Goal: Communication & Community: Share content

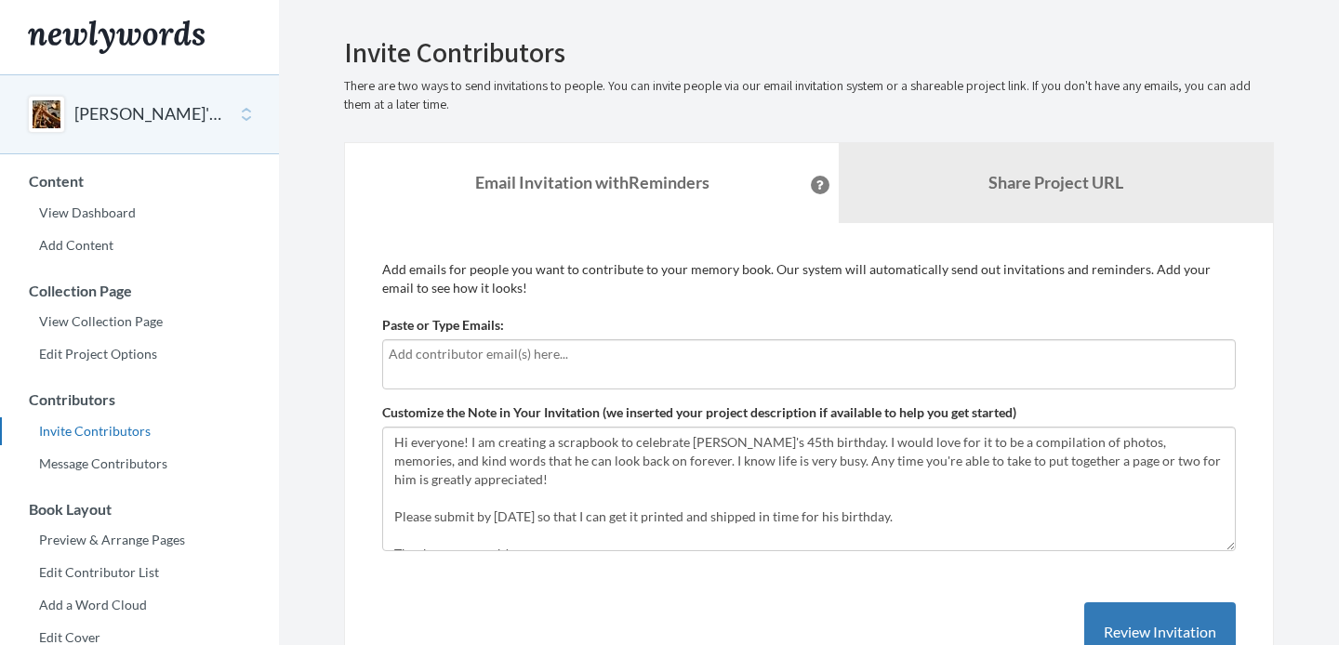
click at [414, 356] on input "text" at bounding box center [809, 354] width 840 height 20
type input "[EMAIL_ADDRESS][DOMAIN_NAME]"
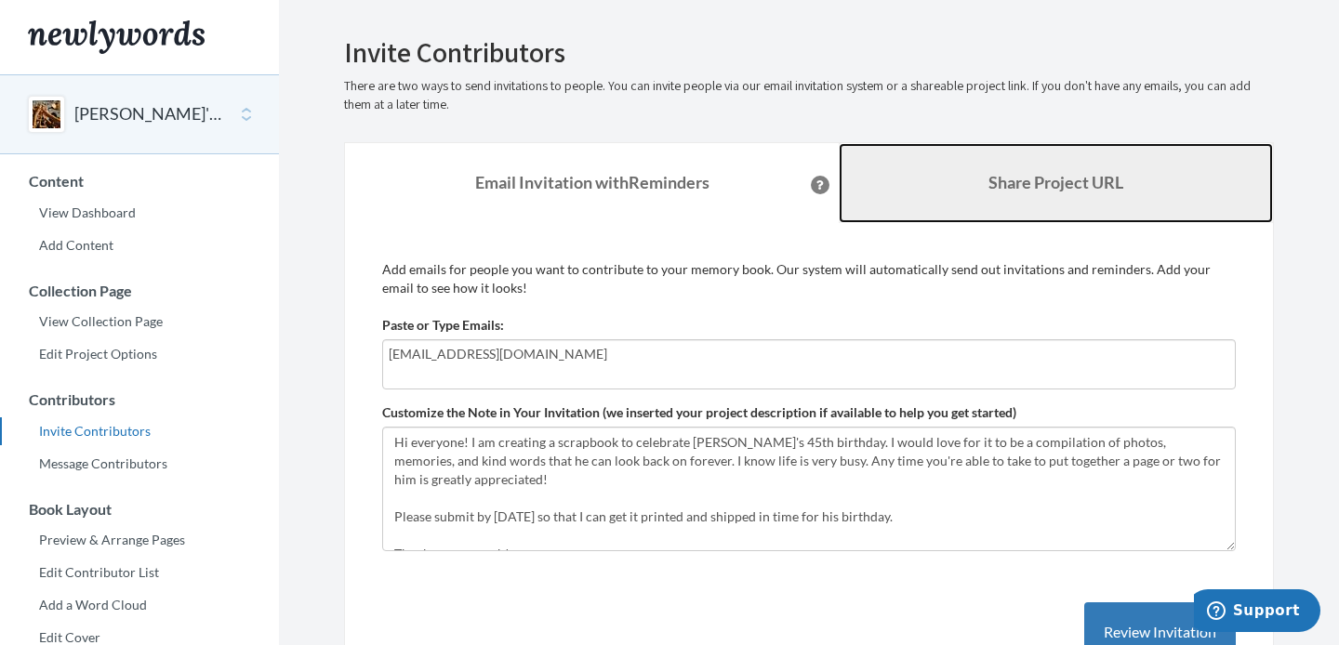
click at [1010, 188] on b "Share Project URL" at bounding box center [1055, 182] width 135 height 20
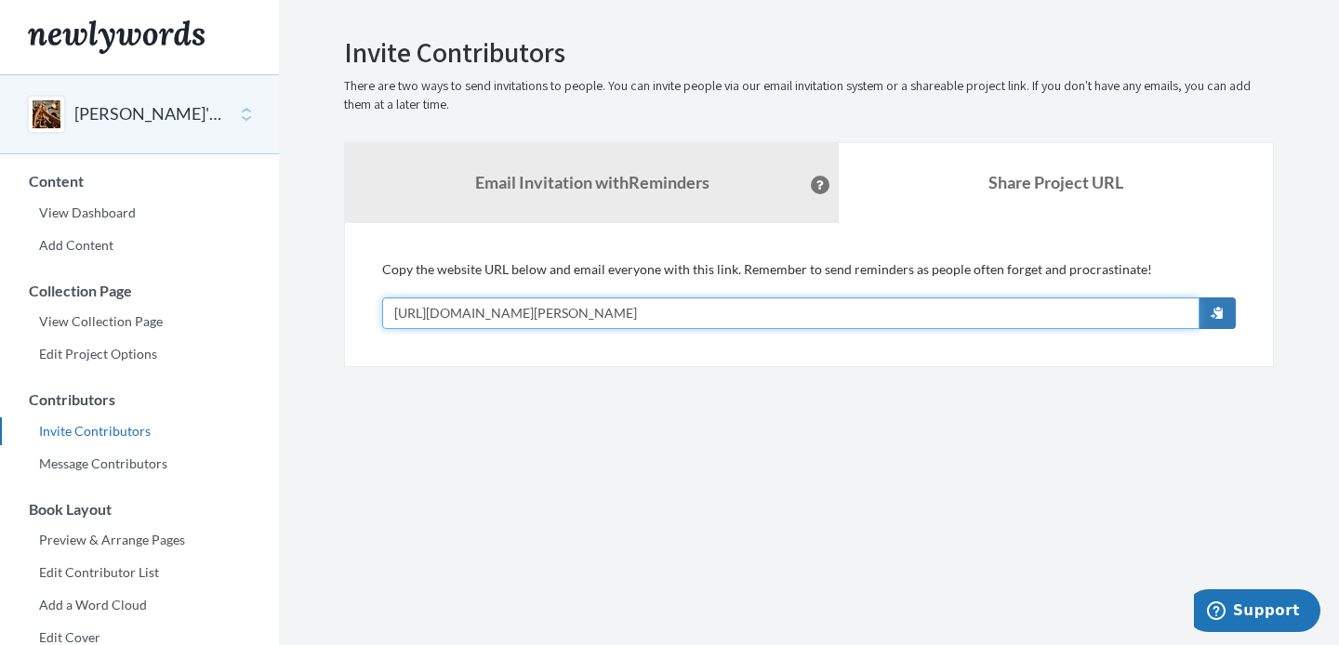
click at [684, 310] on input "[URL][DOMAIN_NAME][PERSON_NAME]" at bounding box center [790, 313] width 817 height 32
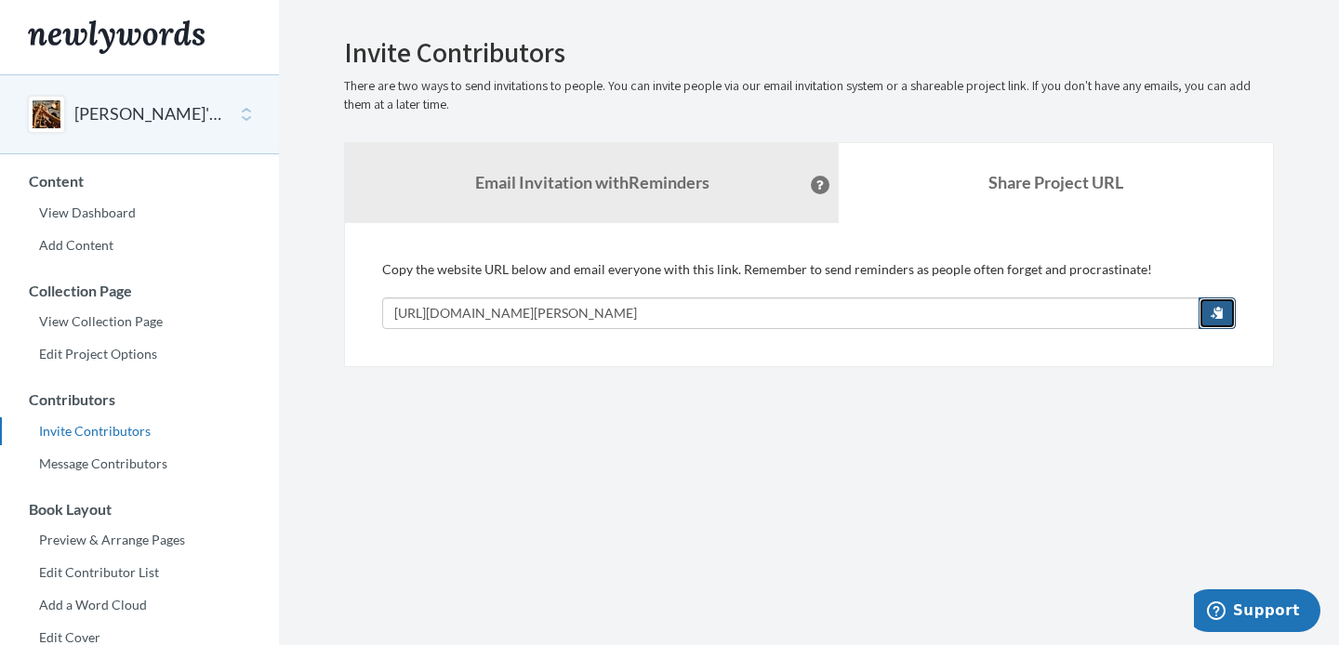
click at [1212, 312] on span "button" at bounding box center [1216, 312] width 13 height 13
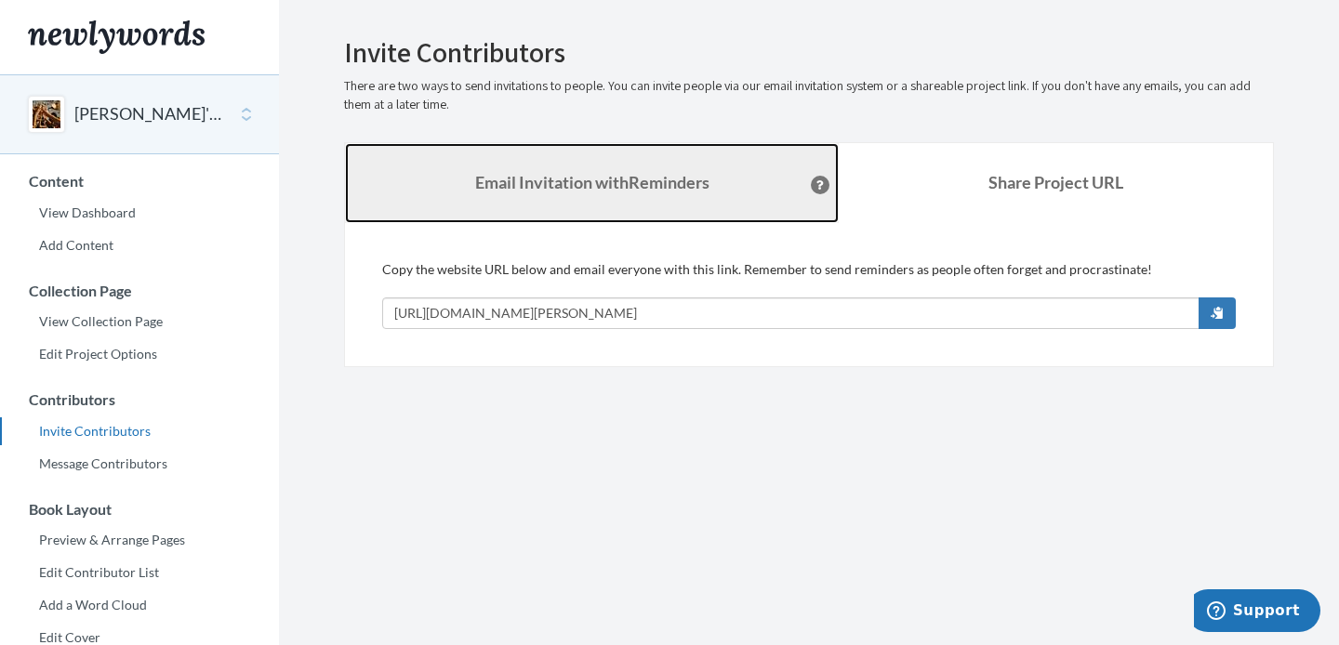
click at [555, 182] on strong "Email Invitation with Reminders" at bounding box center [592, 182] width 234 height 20
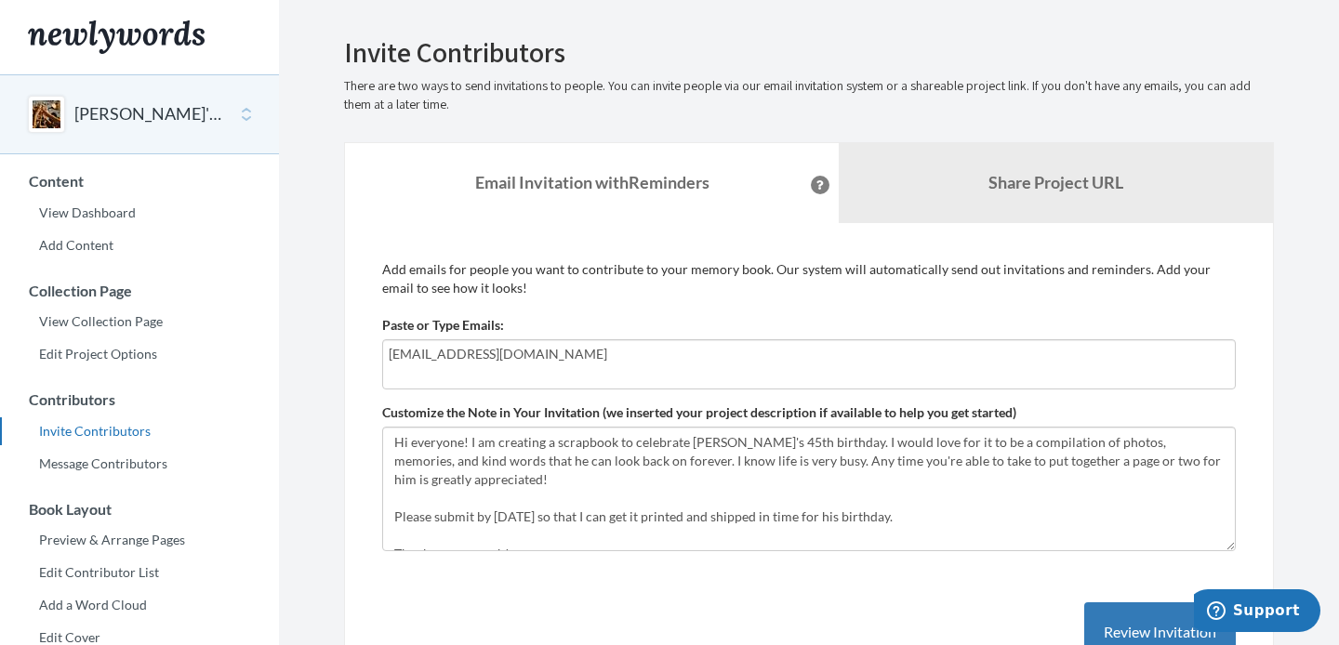
click at [584, 249] on div "Add emails for people you want to contribute to your memory book. Our system wi…" at bounding box center [809, 480] width 930 height 515
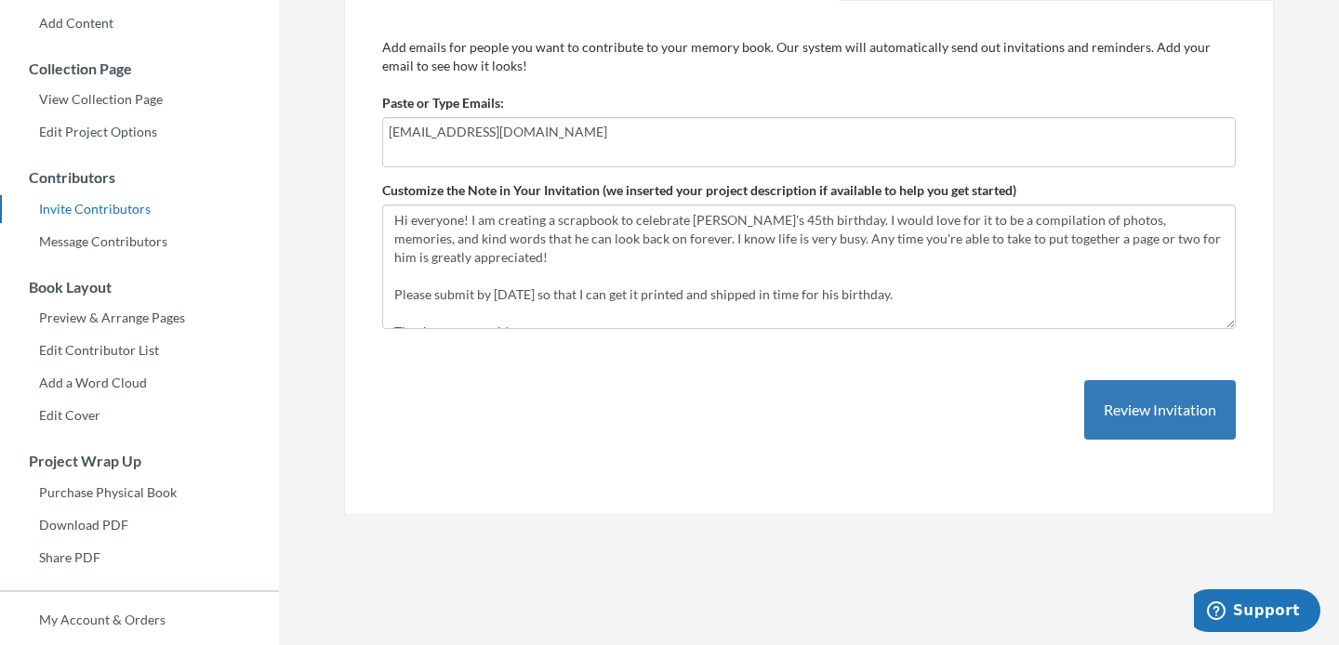
scroll to position [223, 0]
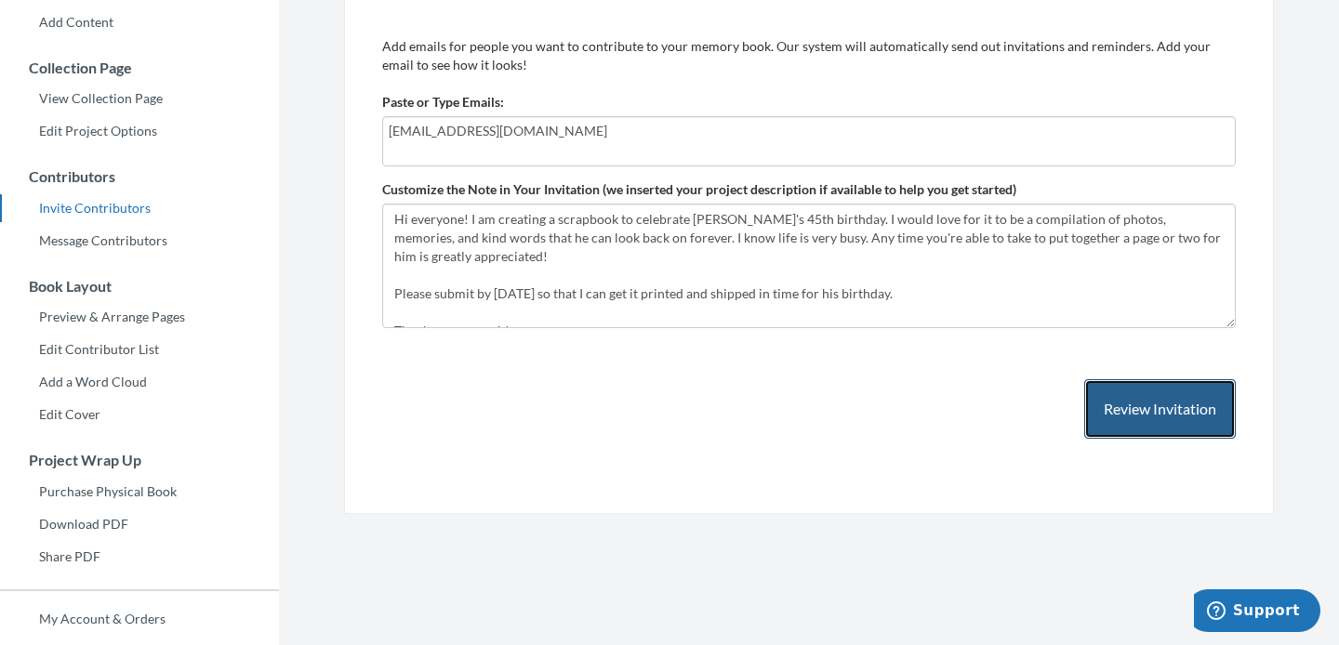
click at [1150, 395] on button "Review Invitation" at bounding box center [1160, 409] width 152 height 60
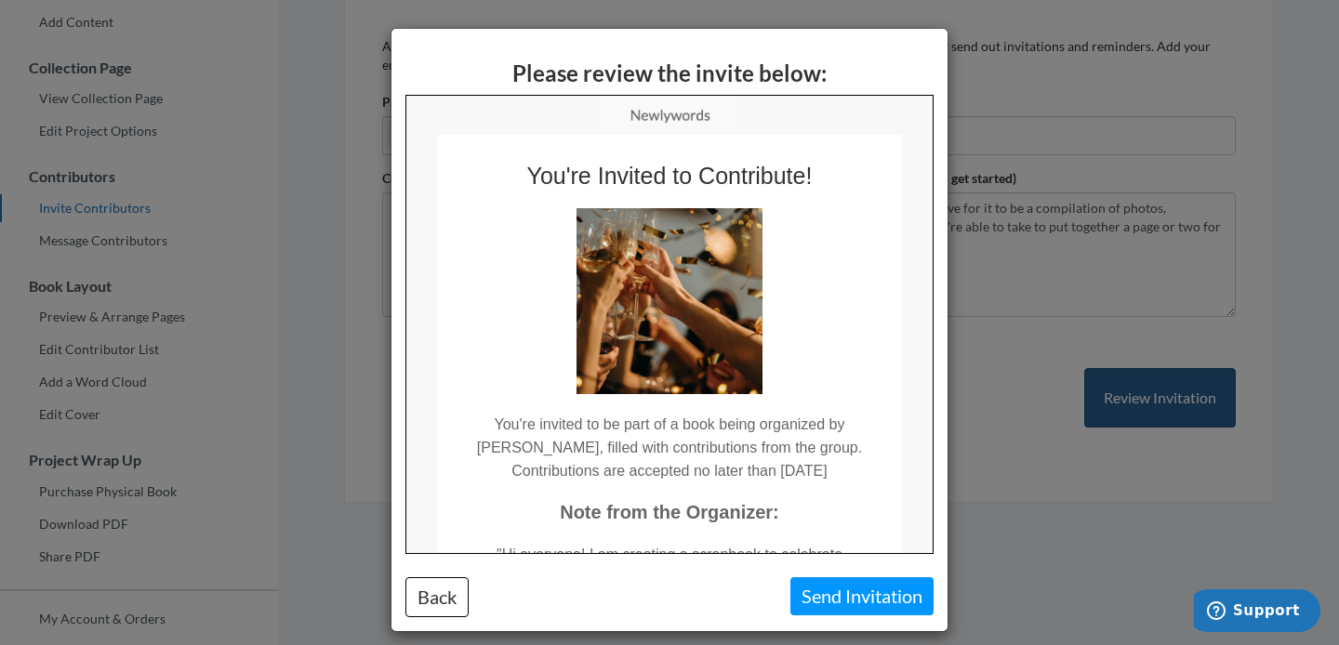
scroll to position [0, 0]
drag, startPoint x: 924, startPoint y: 297, endPoint x: 924, endPoint y: 343, distance: 45.6
click at [924, 343] on td "You're Invited to Contribute! You're invited to be part of a book being organiz…" at bounding box center [668, 570] width 526 height 873
click at [900, 337] on td at bounding box center [668, 291] width 465 height 205
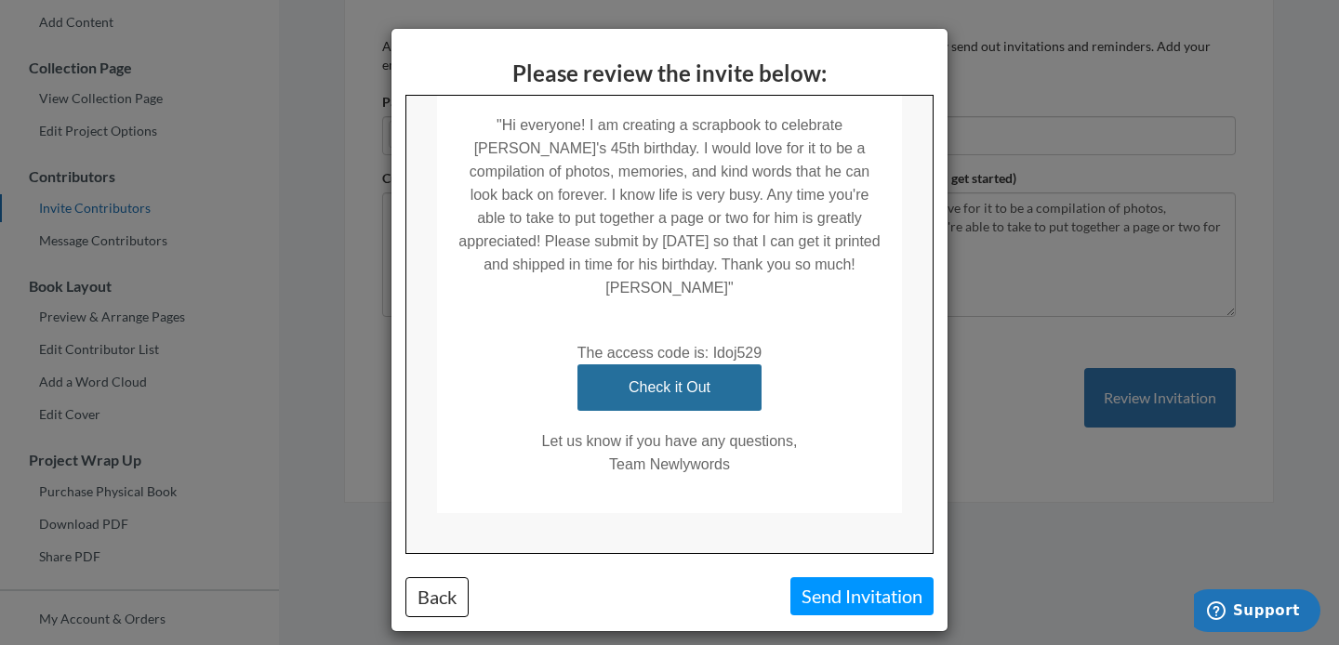
scroll to position [431, 0]
click at [439, 599] on button "Back" at bounding box center [436, 597] width 63 height 40
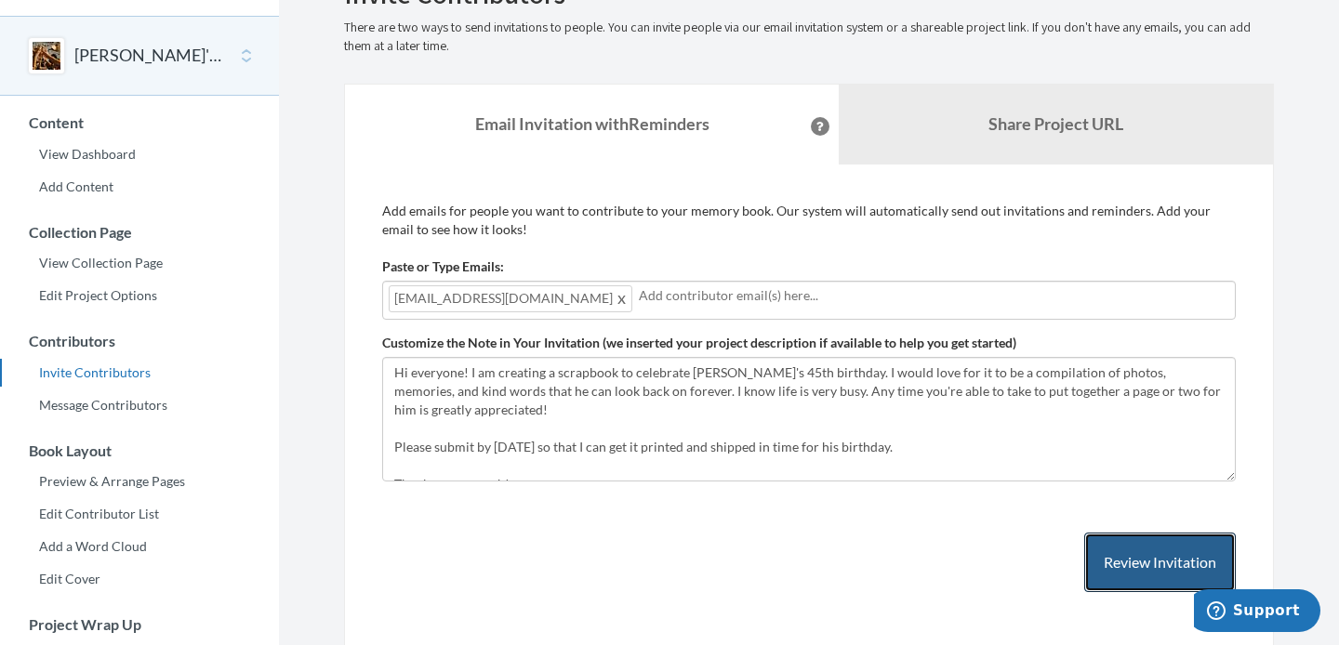
scroll to position [0, 0]
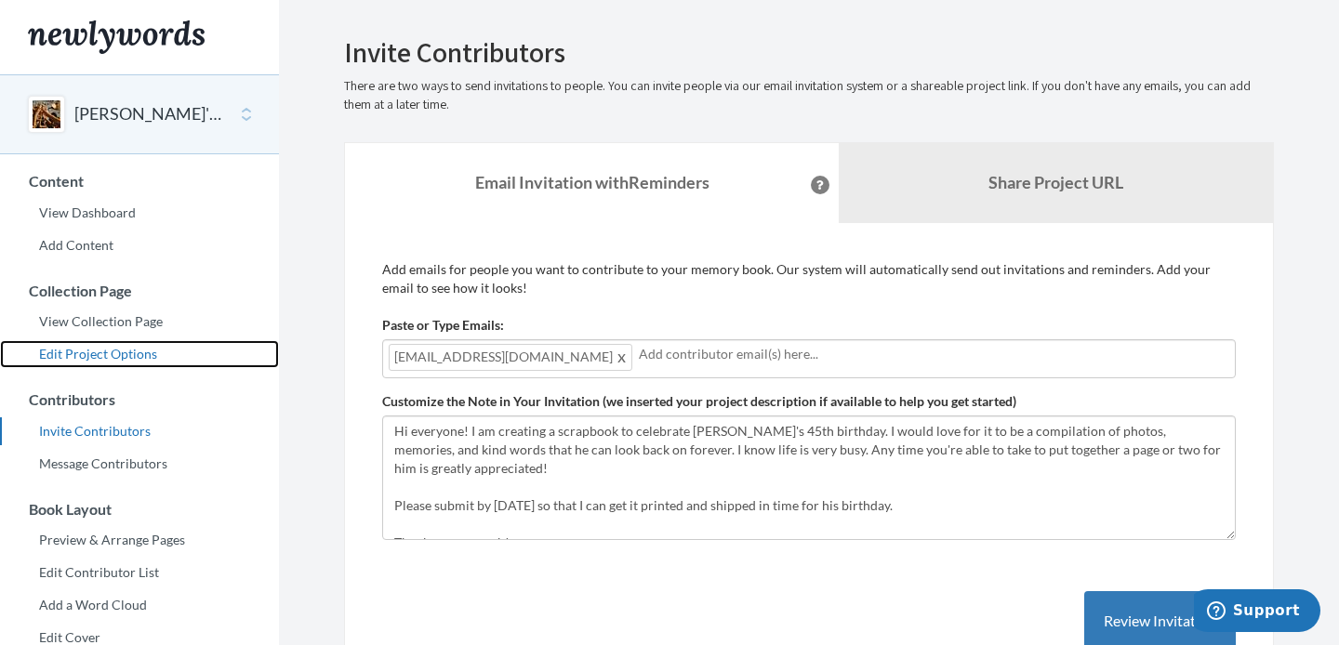
click at [127, 350] on link "Edit Project Options" at bounding box center [139, 354] width 279 height 28
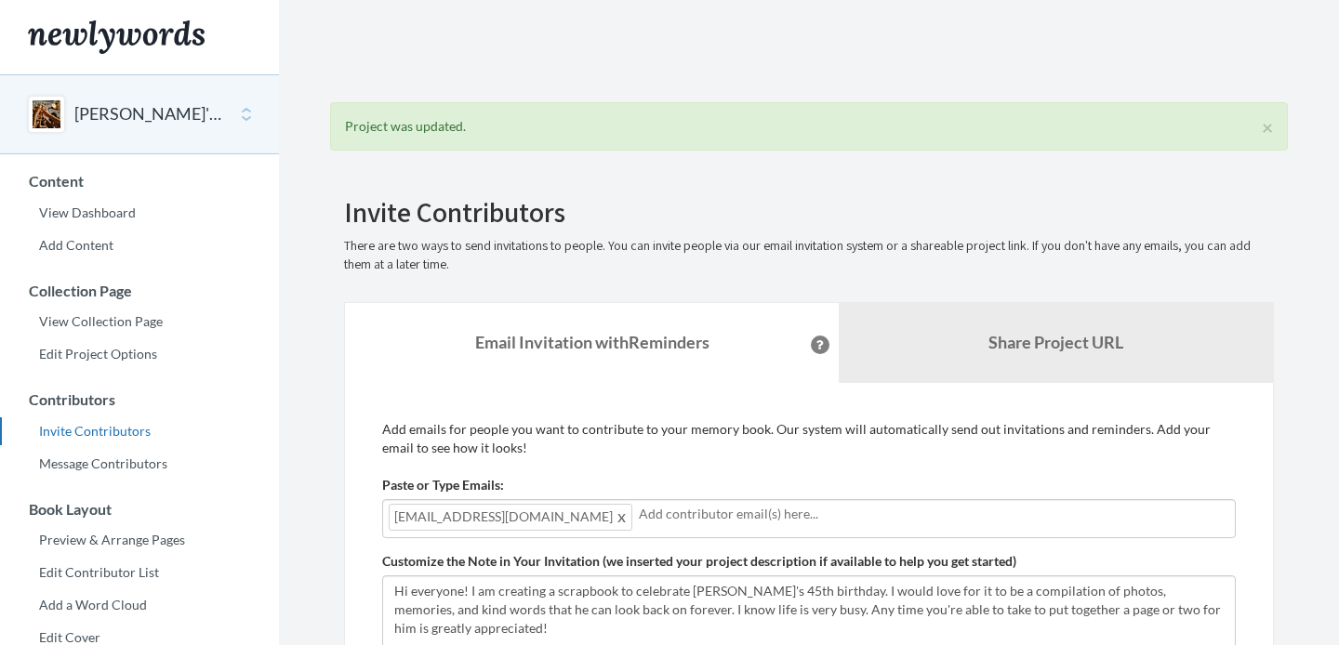
click at [711, 461] on div "Add emails for people you want to contribute to your memory book. Our system wi…" at bounding box center [808, 634] width 853 height 429
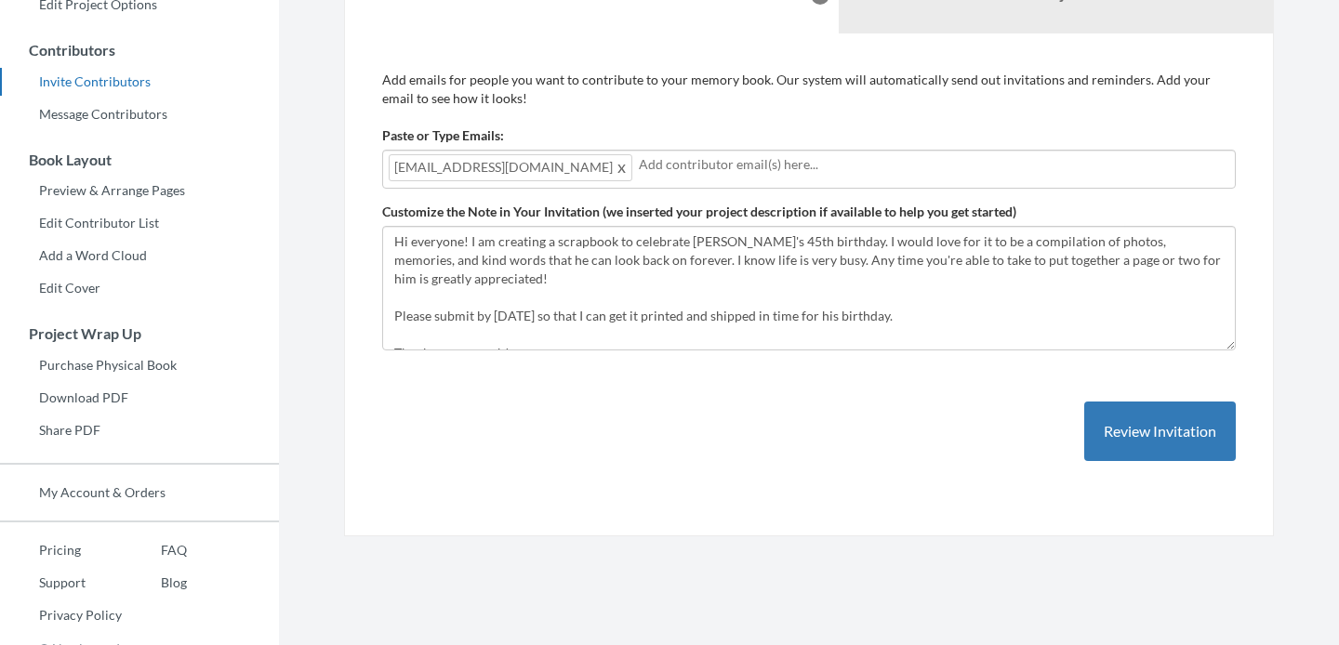
scroll to position [372, 0]
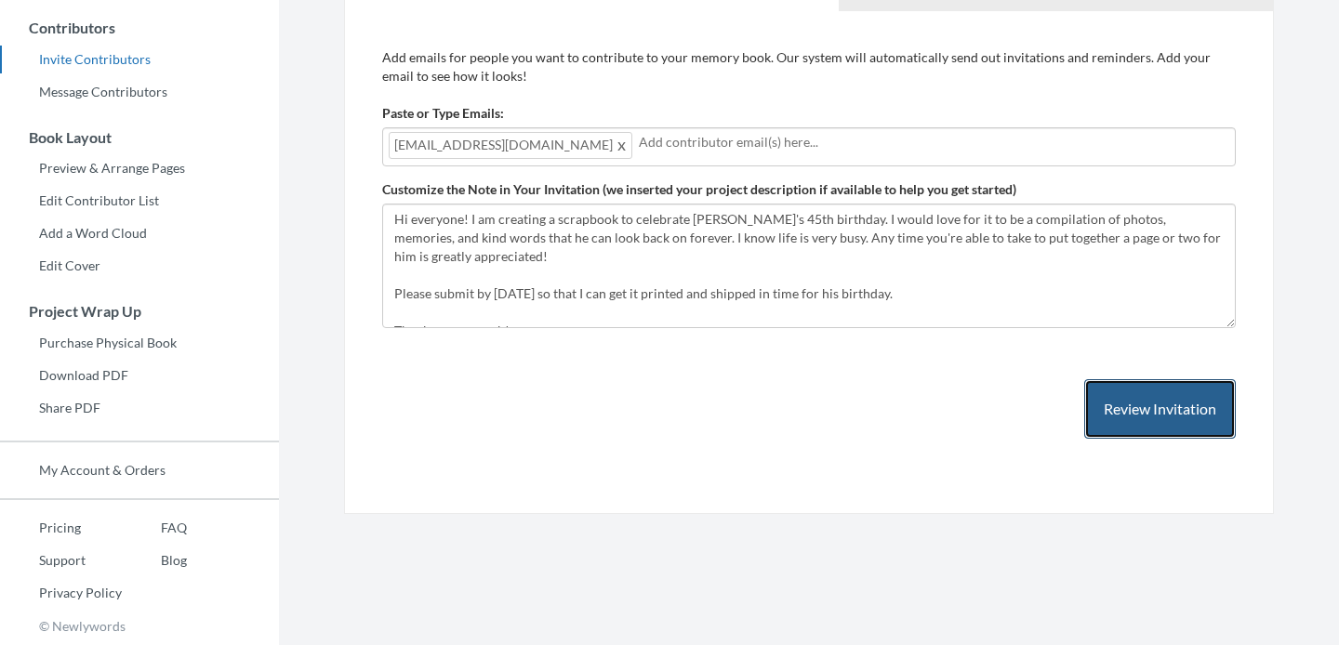
click at [1172, 409] on button "Review Invitation" at bounding box center [1160, 409] width 152 height 60
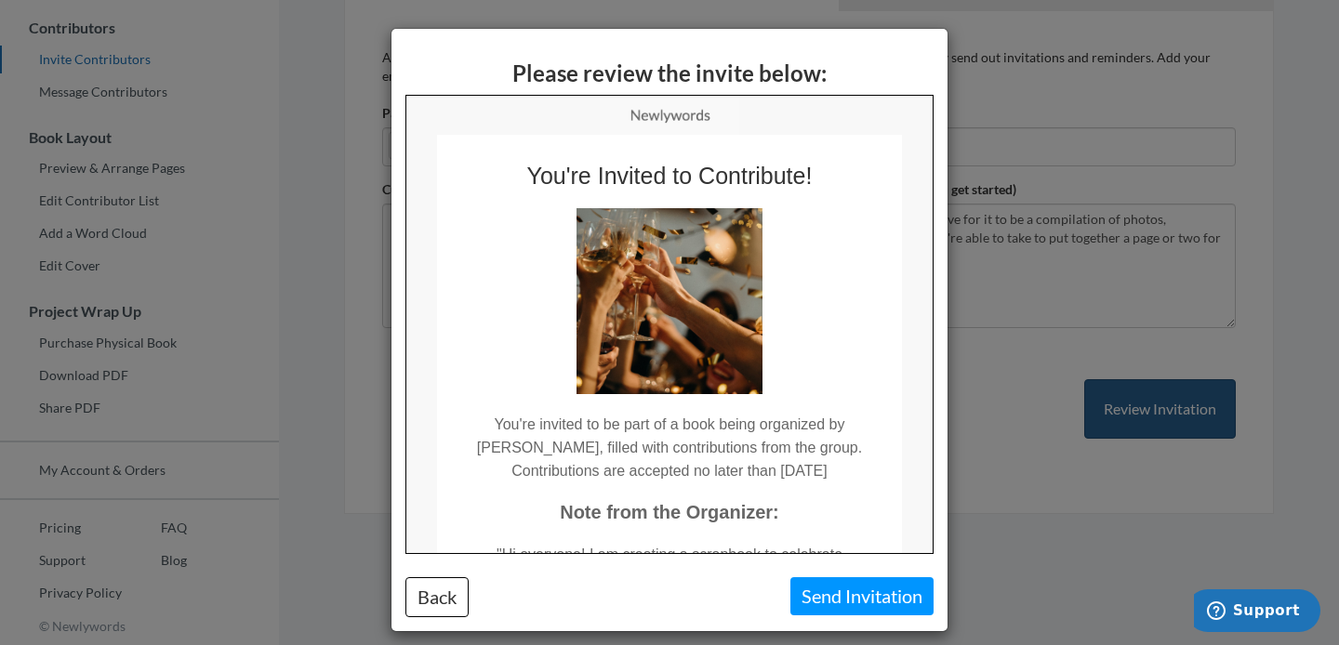
scroll to position [0, 0]
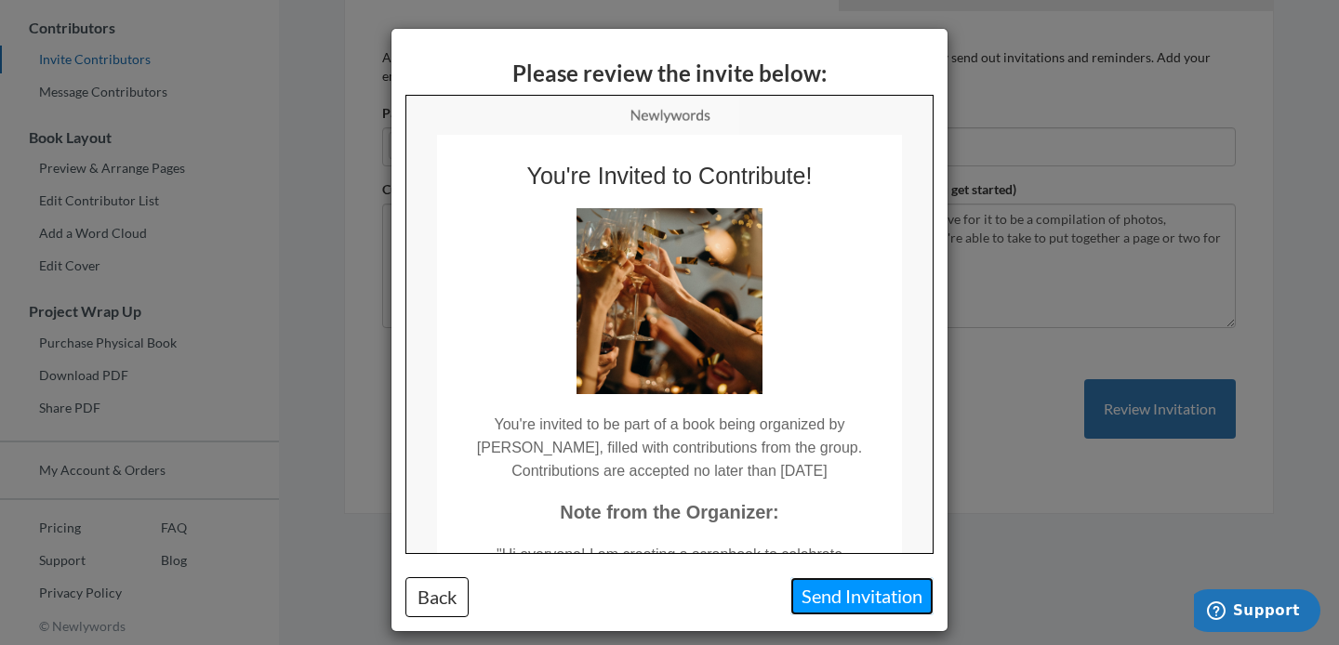
click at [877, 597] on button "Send Invitation" at bounding box center [861, 596] width 143 height 38
